Goal: Information Seeking & Learning: Check status

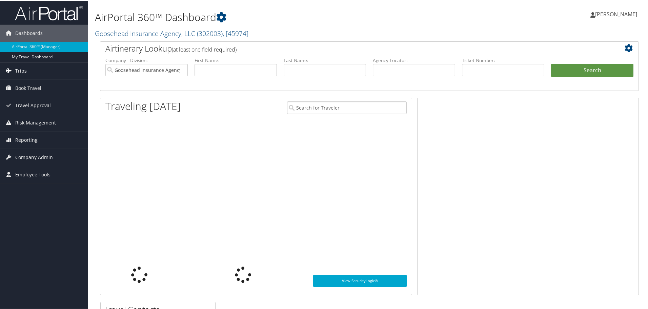
click at [16, 67] on span "Trips" at bounding box center [21, 70] width 12 height 17
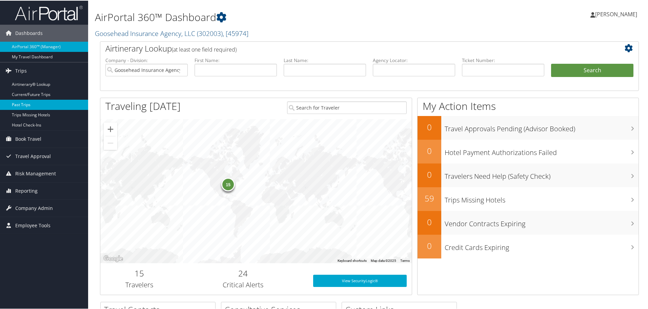
click at [22, 103] on link "Past Trips" at bounding box center [44, 104] width 88 height 10
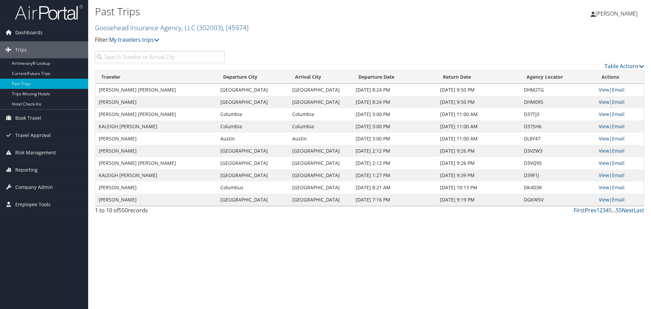
click at [137, 55] on input "search" at bounding box center [160, 57] width 130 height 12
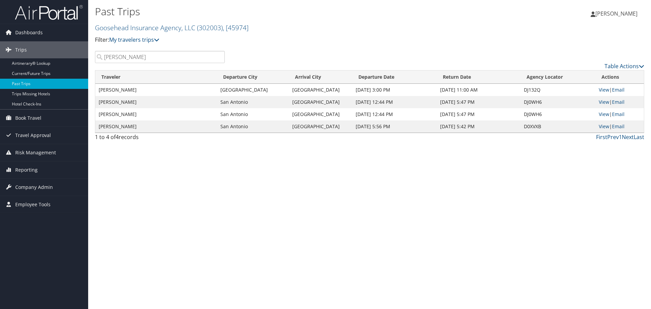
type input "gerardo"
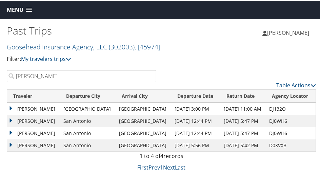
click at [50, 115] on td "[PERSON_NAME]" at bounding box center [33, 108] width 53 height 12
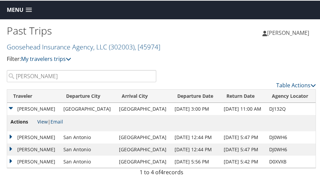
click at [44, 124] on link "View" at bounding box center [42, 121] width 11 height 6
click at [45, 143] on td "[PERSON_NAME]" at bounding box center [33, 137] width 53 height 12
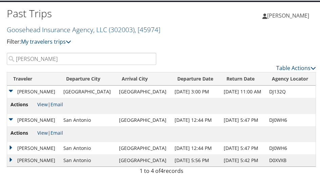
scroll to position [34, 0]
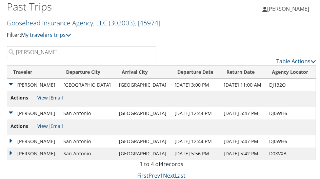
click at [45, 126] on link "View" at bounding box center [42, 125] width 11 height 6
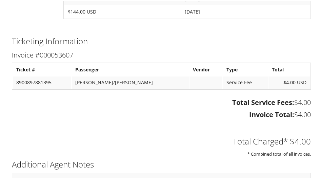
scroll to position [505, 0]
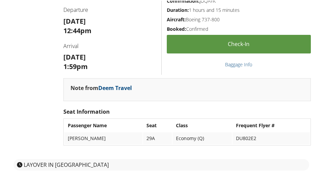
scroll to position [205, 0]
